Goal: Task Accomplishment & Management: Manage account settings

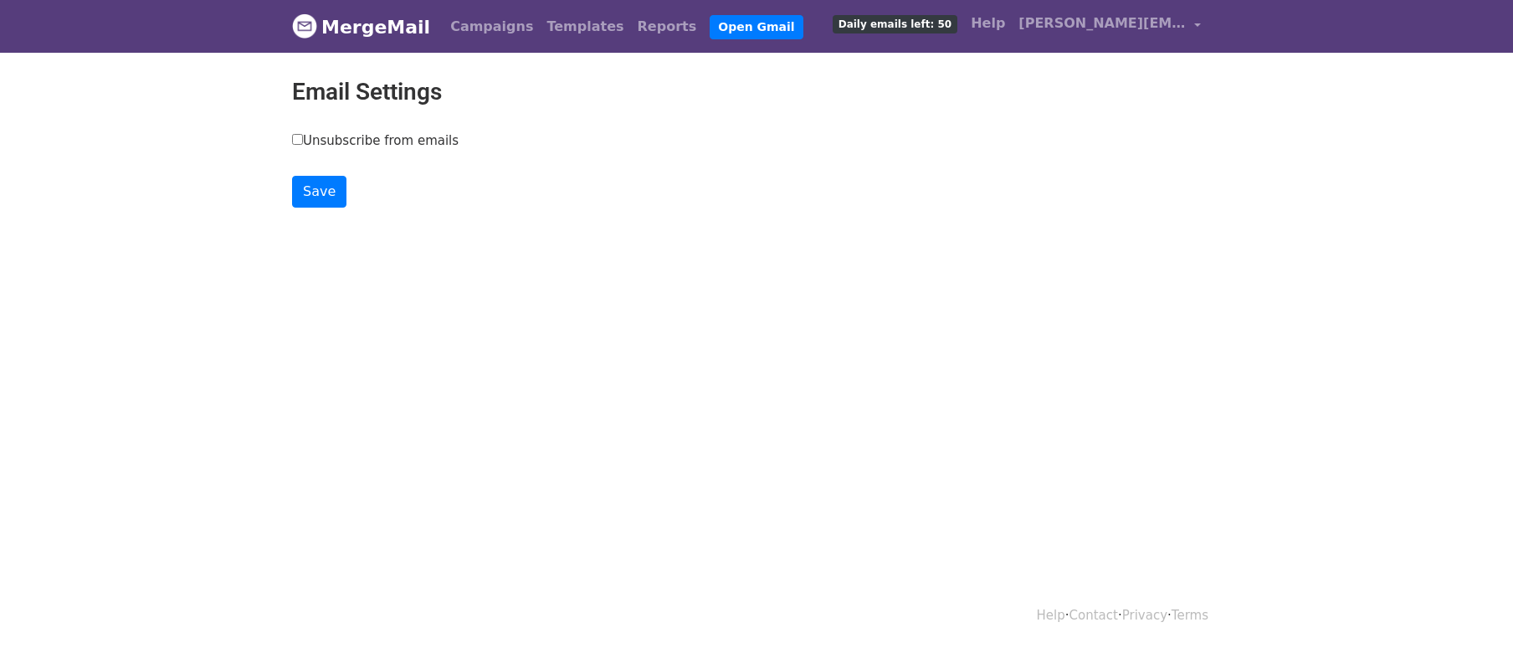
click at [384, 146] on label "Unsubscribe from emails" at bounding box center [375, 140] width 167 height 19
click at [303, 145] on input "Unsubscribe from emails" at bounding box center [297, 139] width 11 height 11
checkbox input "true"
click at [327, 179] on input "Save" at bounding box center [319, 192] width 54 height 32
